Goal: Task Accomplishment & Management: Manage account settings

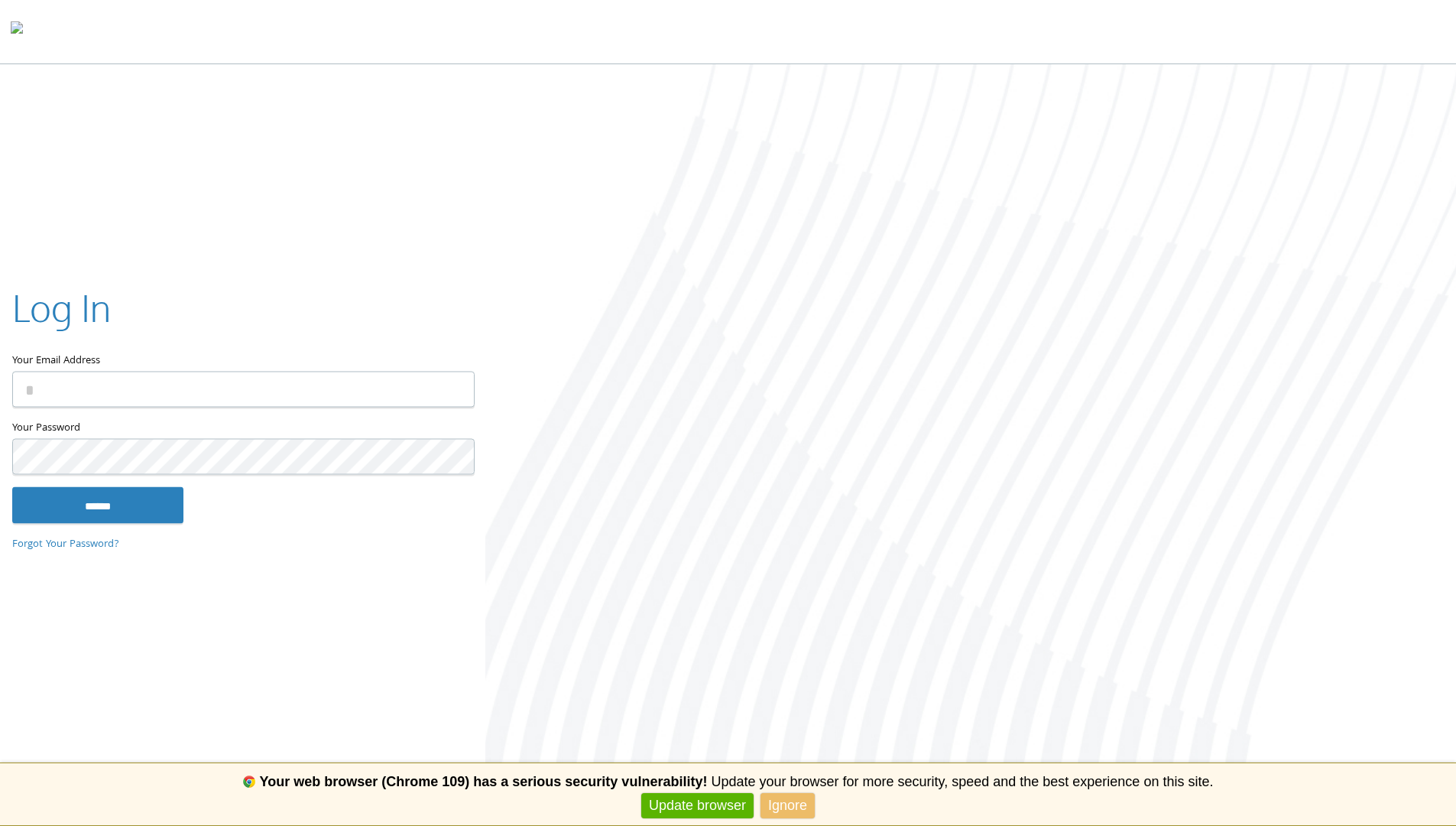
click at [65, 544] on link "Forgot Your Password?" at bounding box center [66, 545] width 107 height 17
